Goal: Find contact information: Find contact information

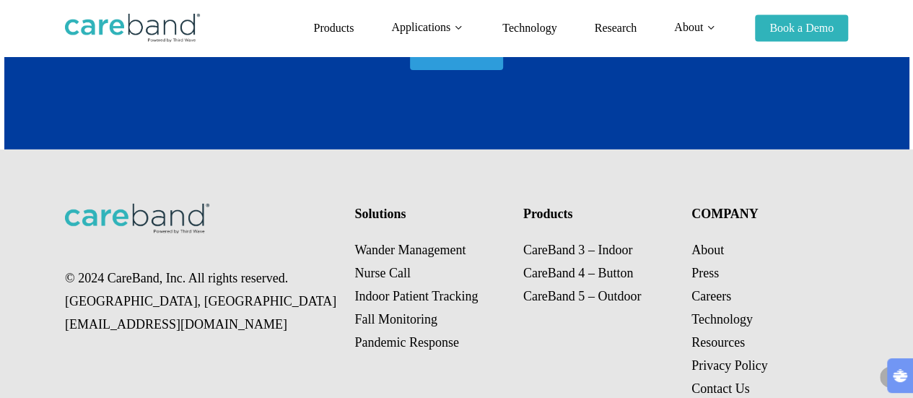
scroll to position [2420, 0]
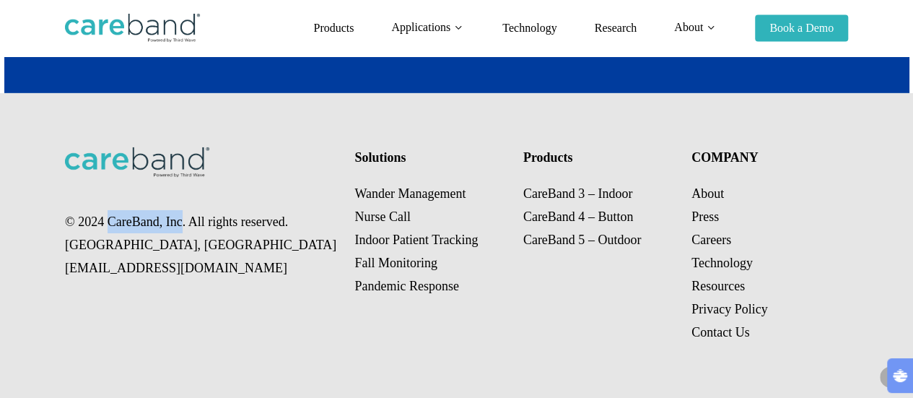
drag, startPoint x: 107, startPoint y: 219, endPoint x: 181, endPoint y: 227, distance: 74.9
click at [181, 227] on p "© 2024 CareBand, Inc. All rights reserved. [GEOGRAPHIC_DATA], [GEOGRAPHIC_DATA]…" at bounding box center [202, 244] width 274 height 69
copy p "CareBand, Inc"
click at [718, 334] on link "Contact Us" at bounding box center [721, 332] width 58 height 14
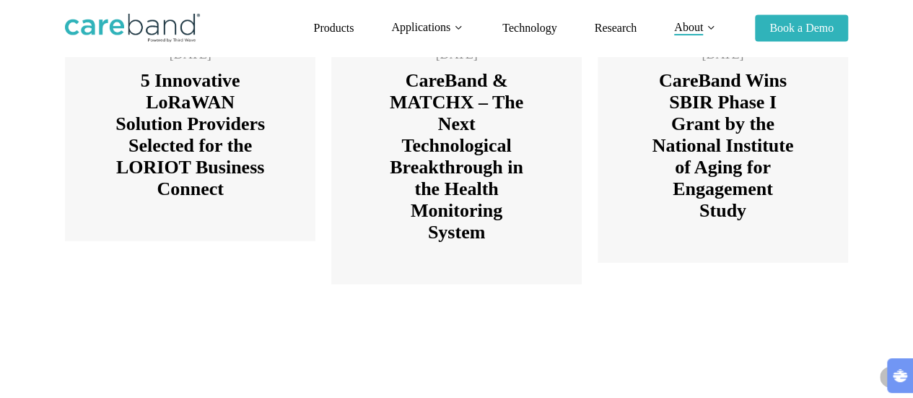
scroll to position [2237, 0]
